Goal: Check status: Check status

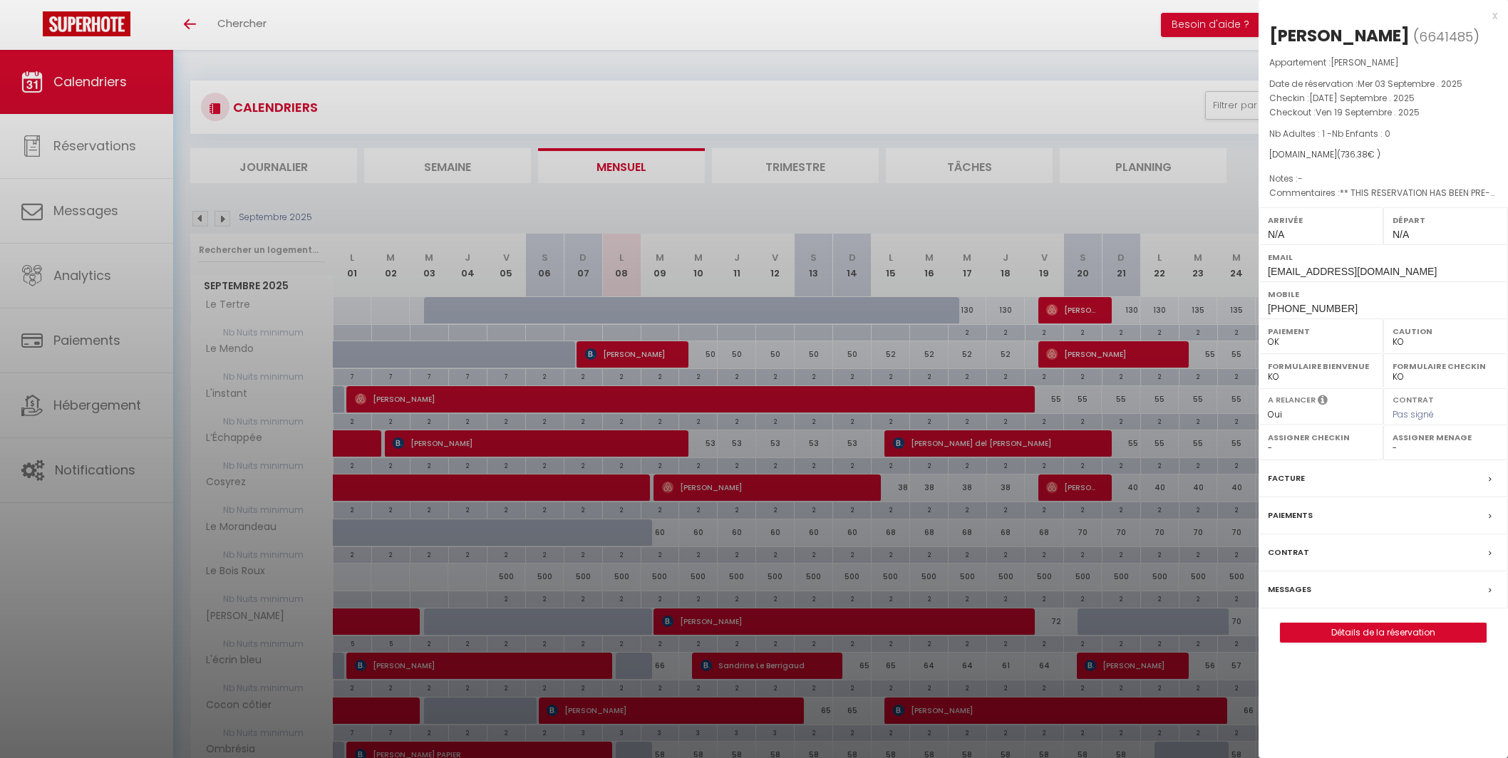
select select "KO"
select select "0"
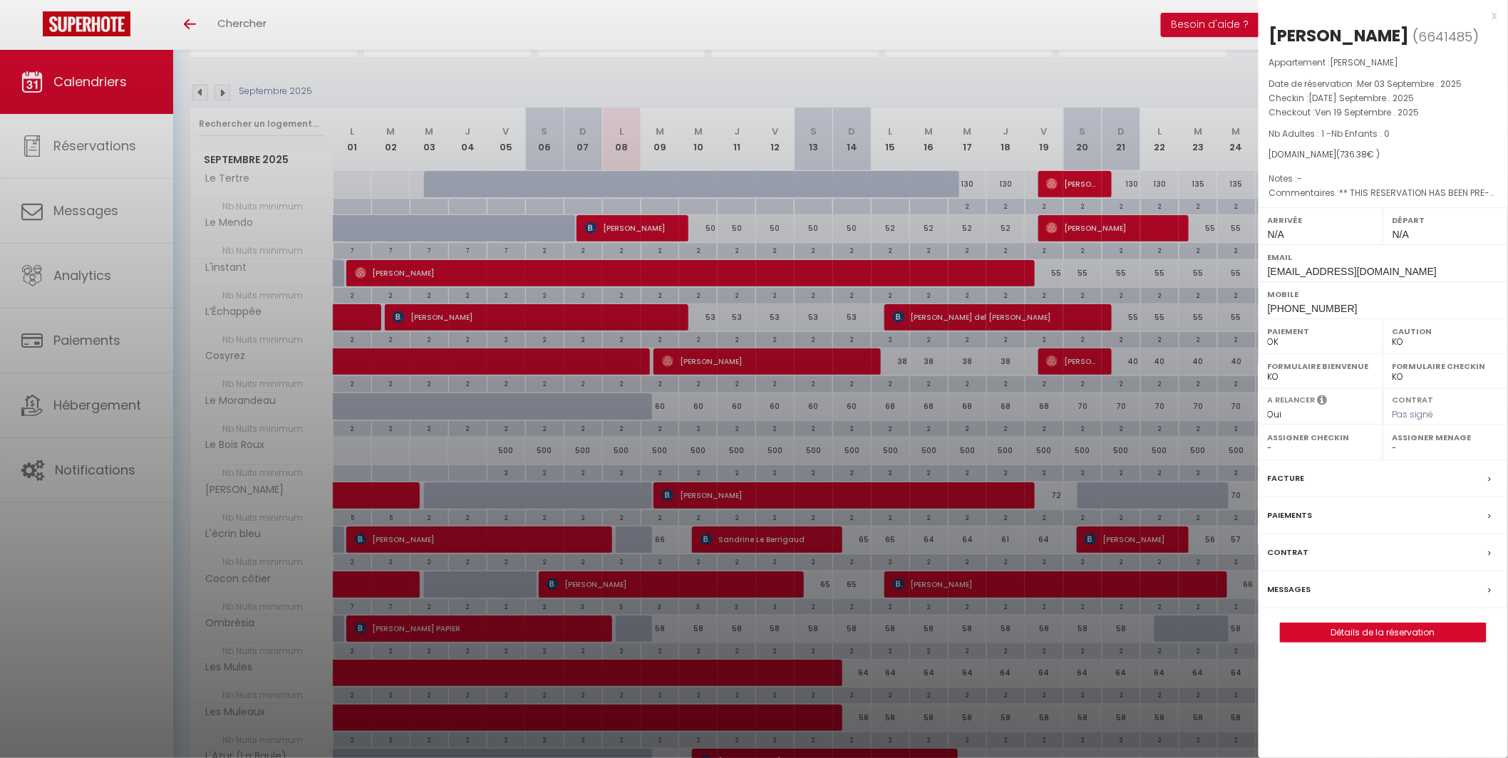
click at [774, 204] on div at bounding box center [754, 379] width 1508 height 758
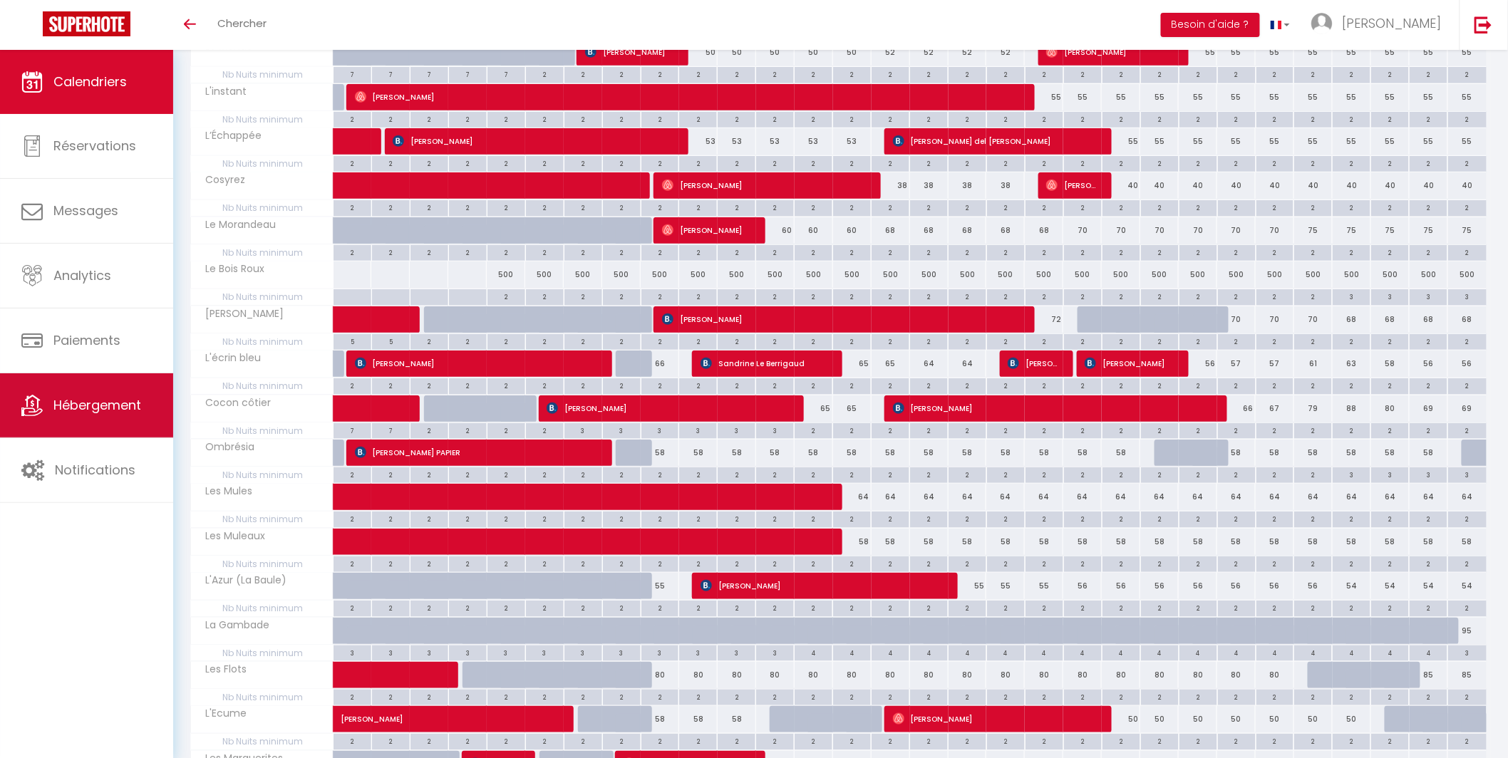
scroll to position [323, 0]
